Goal: Information Seeking & Learning: Learn about a topic

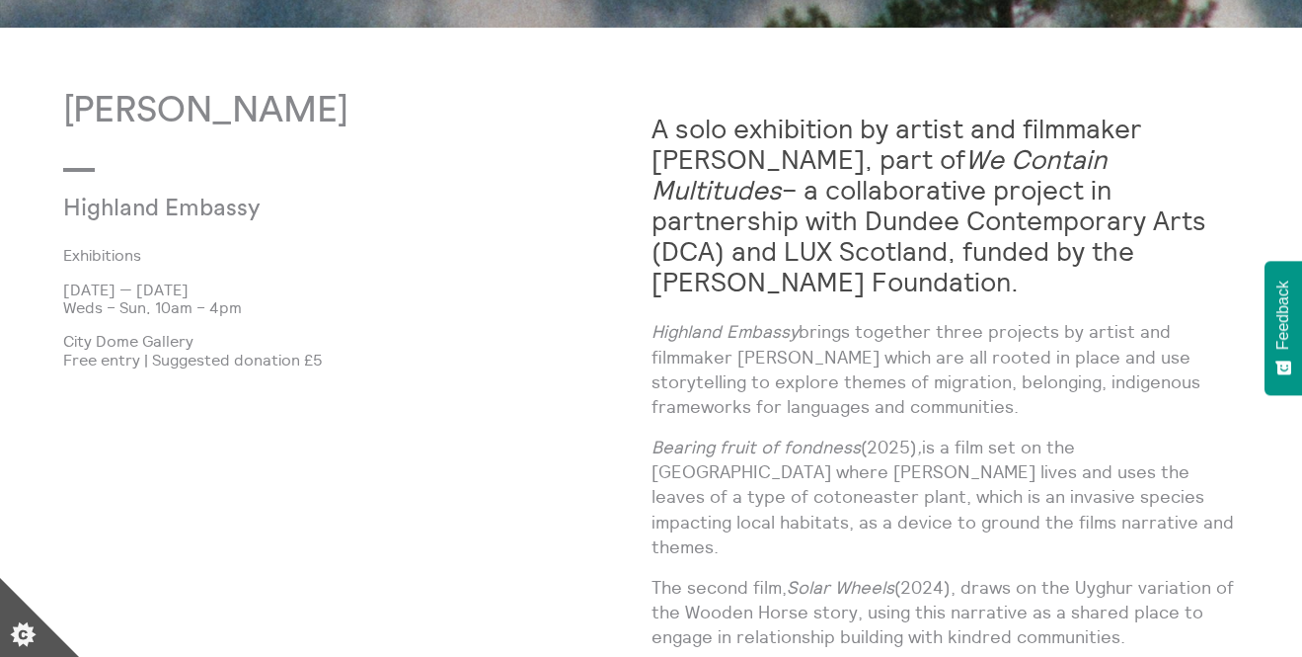
scroll to position [1054, 0]
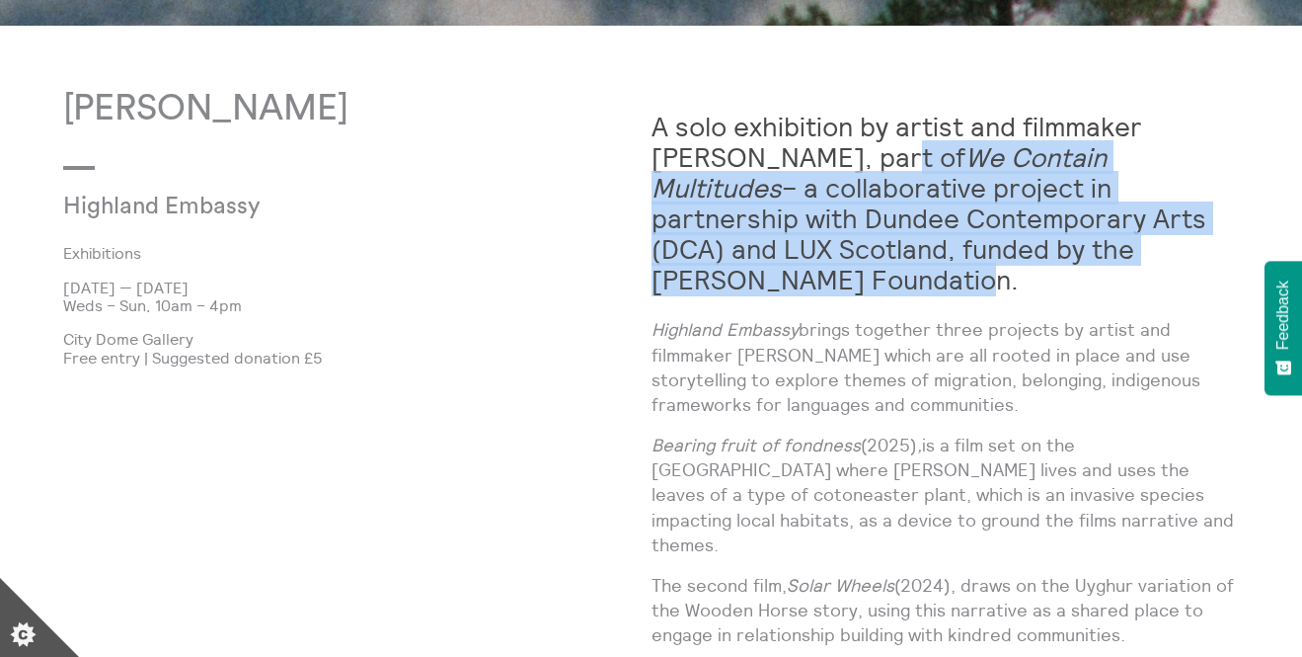
drag, startPoint x: 801, startPoint y: 154, endPoint x: 806, endPoint y: 284, distance: 130.4
click at [806, 284] on h2 "A solo exhibition by artist and filmmaker [PERSON_NAME], part of We Contain Mul…" at bounding box center [946, 204] width 588 height 184
click at [873, 270] on h2 "A solo exhibition by artist and filmmaker [PERSON_NAME], part of We Contain Mul…" at bounding box center [946, 204] width 588 height 184
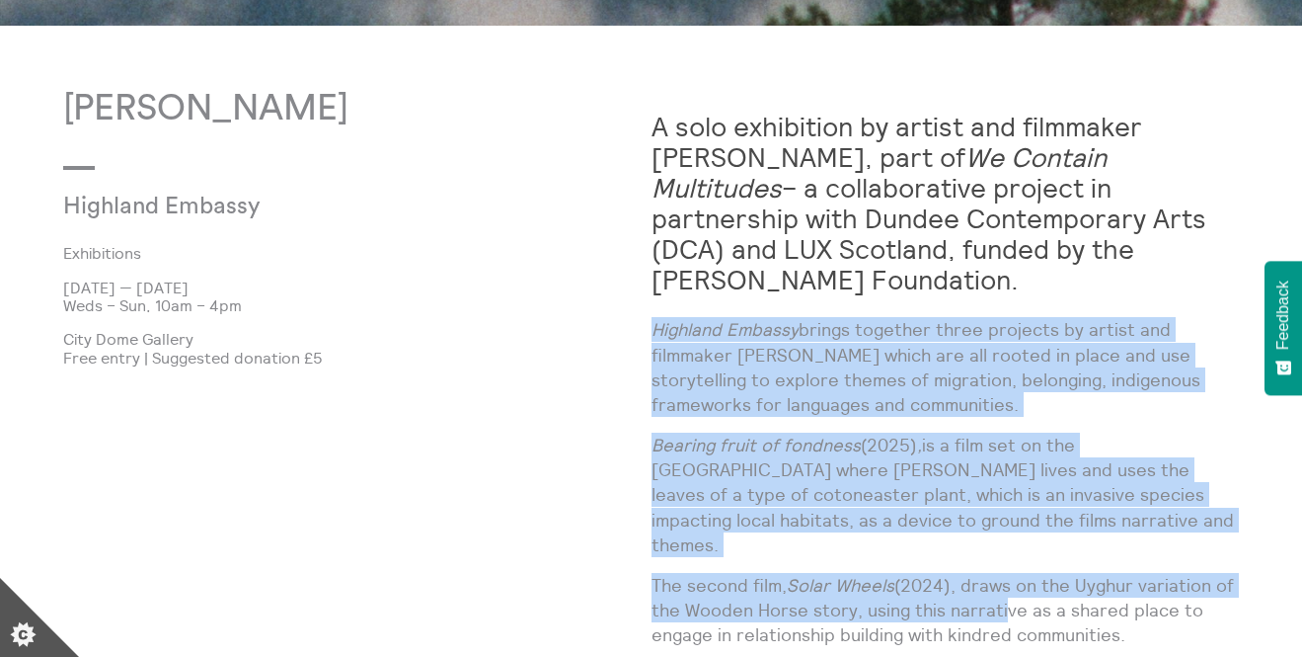
drag, startPoint x: 657, startPoint y: 329, endPoint x: 998, endPoint y: 570, distance: 418.0
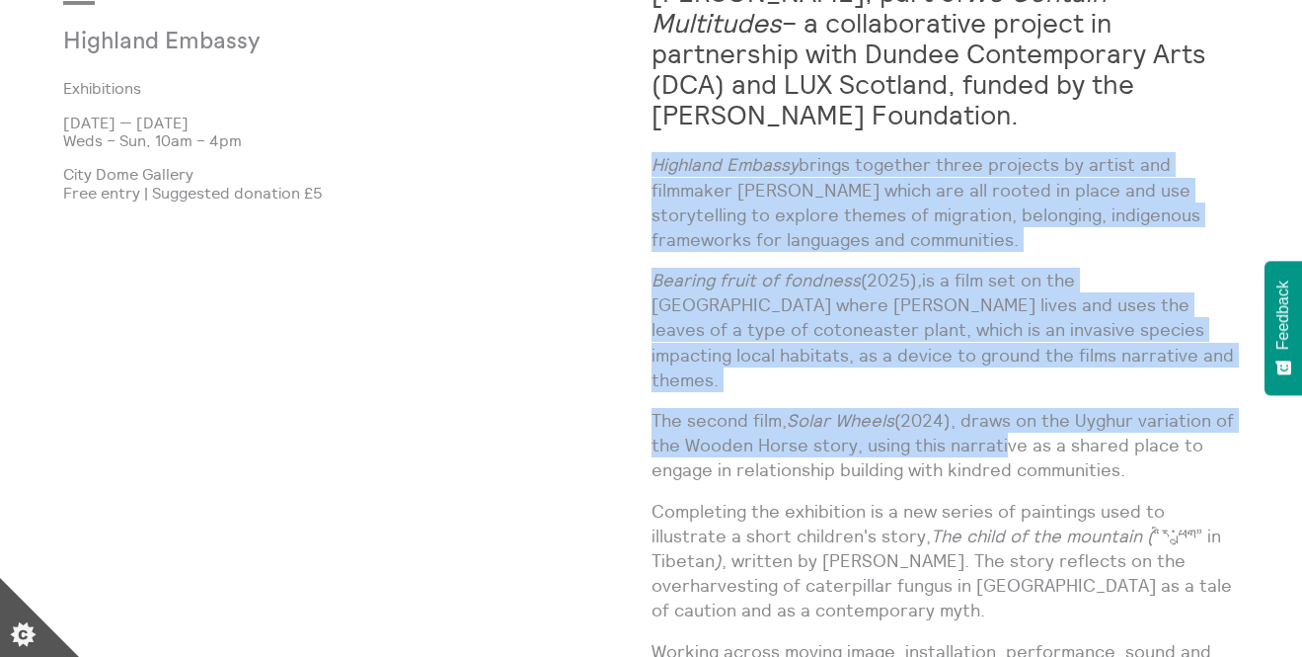
scroll to position [1213, 0]
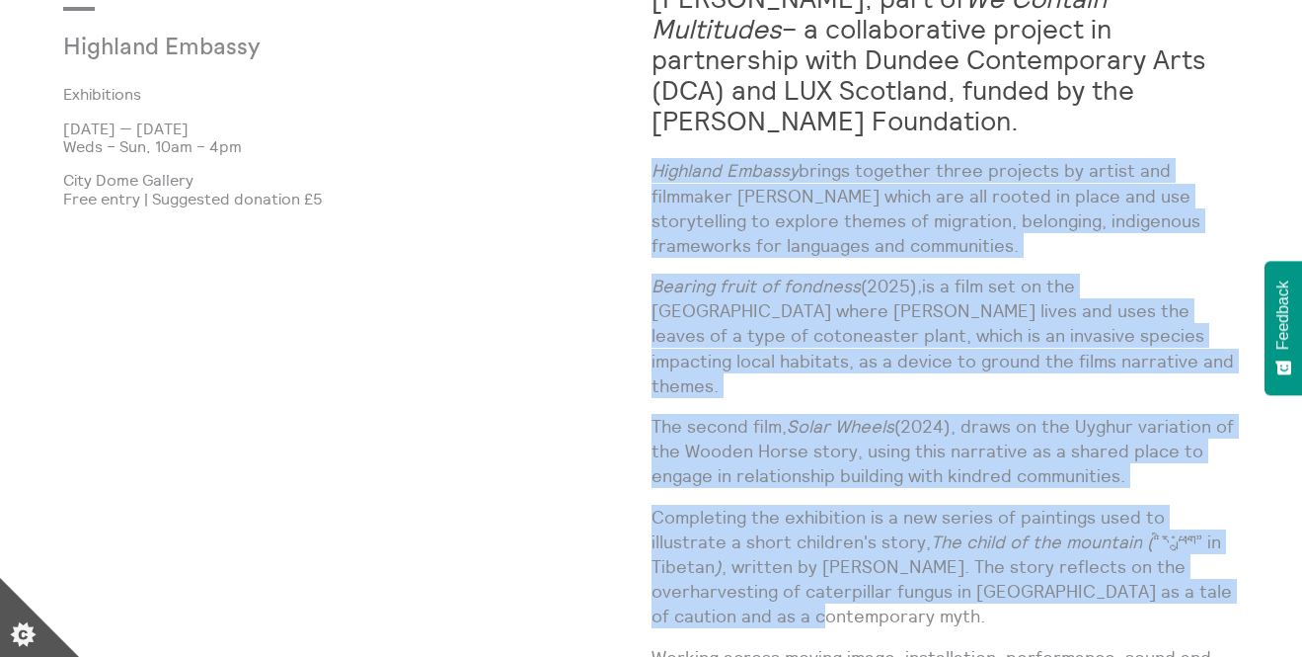
click at [774, 586] on p "Completing the exhibition is a new series of paintings used to illustrate a sho…" at bounding box center [946, 567] width 588 height 124
copy div "Highland Embassy brings together three projects by artist and filmmaker [PERSON…"
drag, startPoint x: 65, startPoint y: 130, endPoint x: 272, endPoint y: 162, distance: 209.7
copy div "[DATE] — [DATE] Weds – Sun, 10am – 4pm"
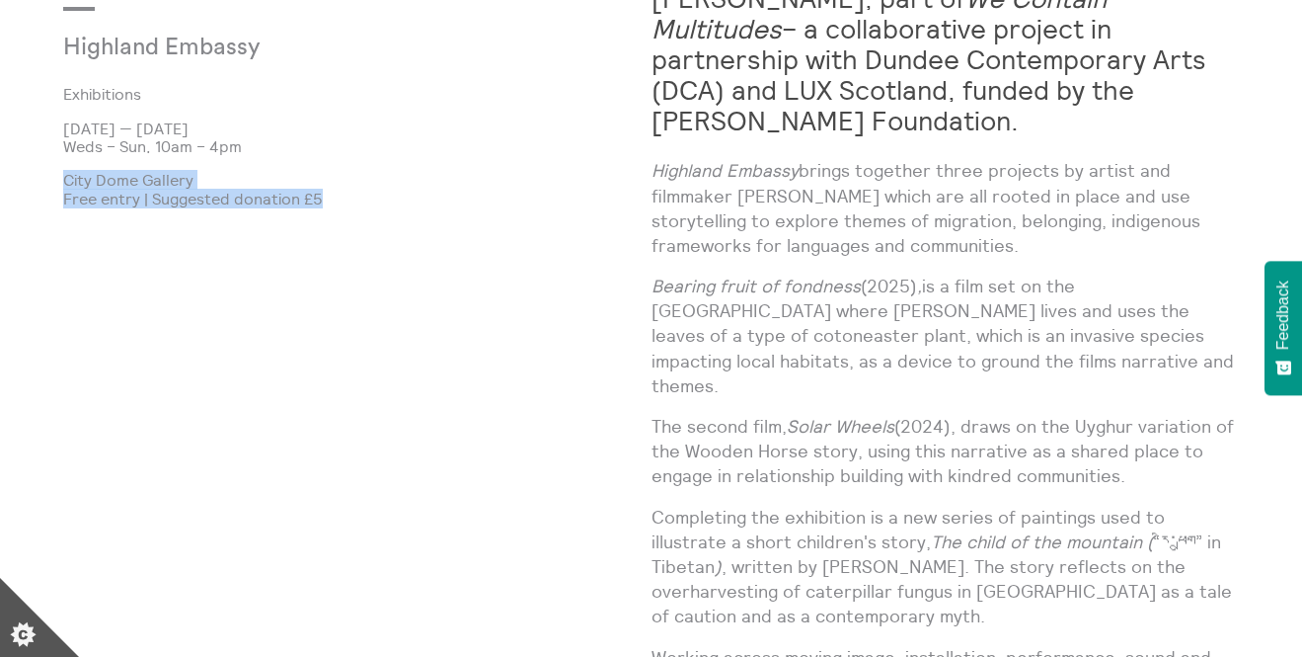
drag, startPoint x: 66, startPoint y: 178, endPoint x: 369, endPoint y: 195, distance: 303.6
copy div "City Dome Gallery Free entry | Suggested donation £5"
